Goal: Obtain resource: Download file/media

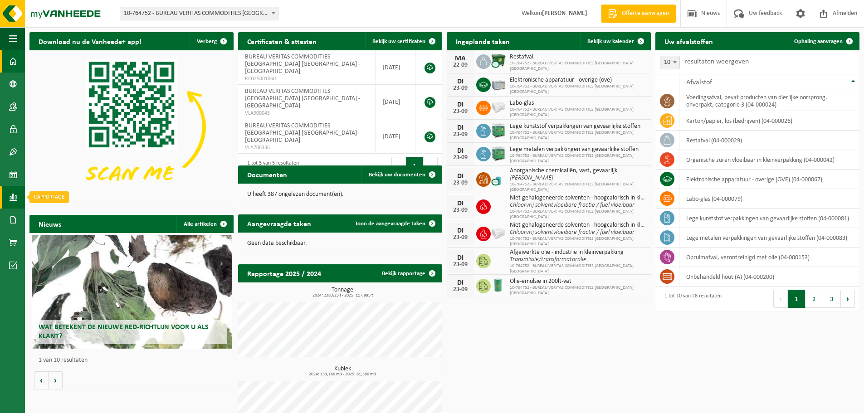
click at [15, 197] on span at bounding box center [13, 197] width 8 height 23
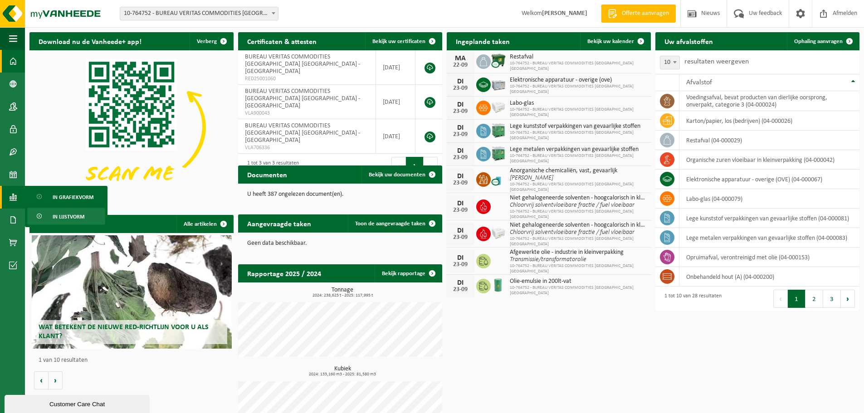
click at [80, 216] on span "In lijstvorm" at bounding box center [69, 216] width 32 height 17
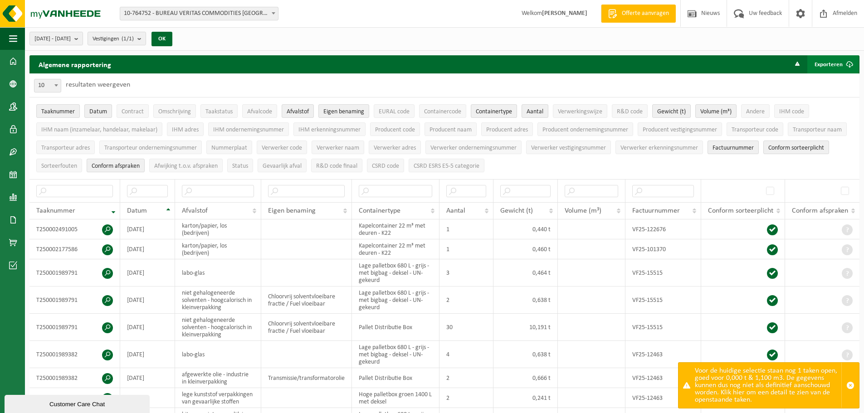
click at [830, 64] on button "Exporteren" at bounding box center [832, 64] width 51 height 18
click at [825, 81] on link "Enkel mijn selectie" at bounding box center [817, 82] width 82 height 18
